Goal: Find contact information: Find contact information

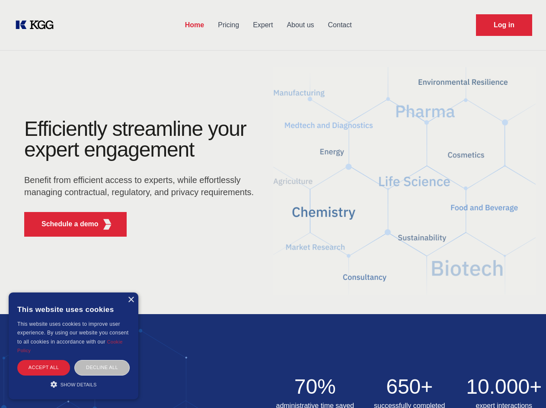
click at [273, 204] on div "Efficiently streamline your expert engagement Benefit from efficient access to …" at bounding box center [141, 181] width 263 height 125
click at [65, 224] on p "Schedule a demo" at bounding box center [70, 224] width 57 height 10
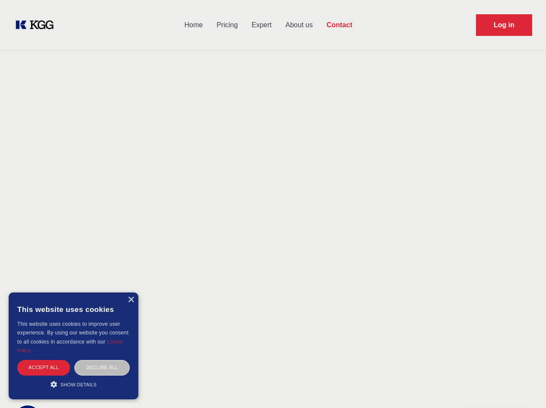
click at [131, 300] on div "× This website uses cookies This website uses cookies to improve user experienc…" at bounding box center [74, 345] width 130 height 107
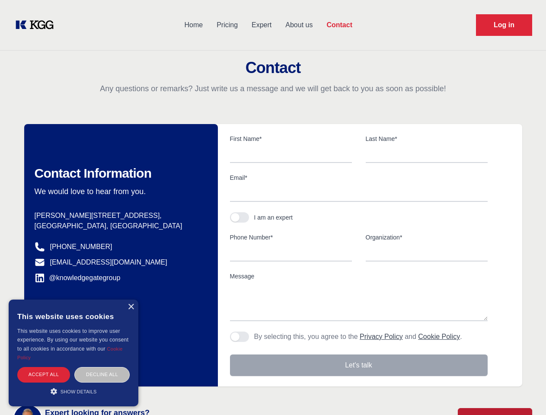
click at [44, 367] on div "Accept all" at bounding box center [43, 374] width 53 height 15
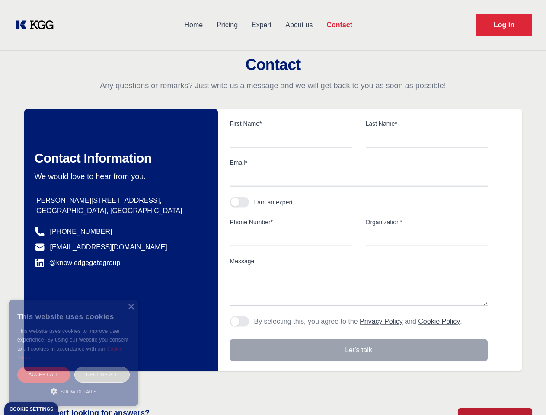
click at [102, 367] on div "Decline all" at bounding box center [101, 374] width 55 height 15
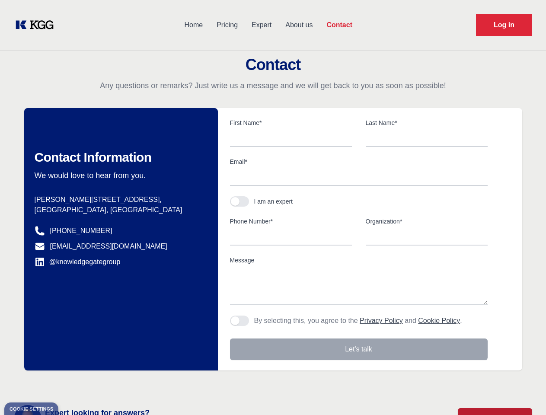
click at [74, 384] on main "Contact Any questions or remarks? Just write us a message and we will get back …" at bounding box center [273, 225] width 546 height 450
